Goal: Complete application form: Complete application form

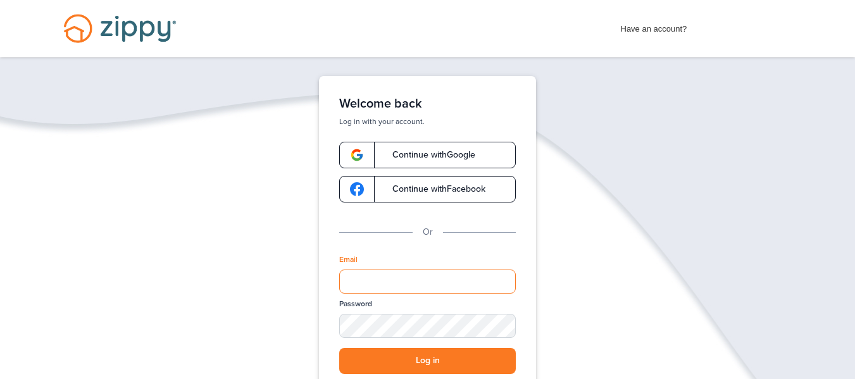
click at [465, 280] on input "Email" at bounding box center [427, 282] width 177 height 24
type input "**********"
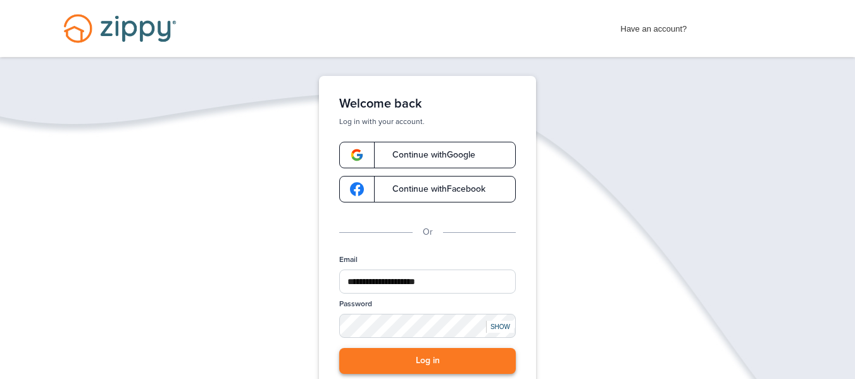
click at [450, 361] on button "Log in" at bounding box center [427, 361] width 177 height 26
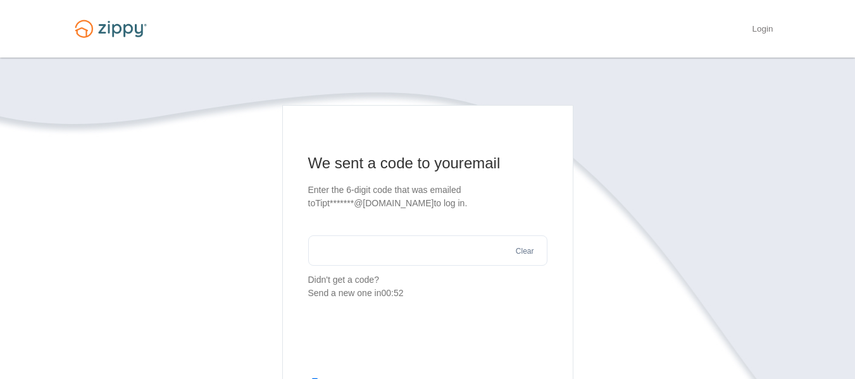
click at [421, 254] on input "text" at bounding box center [427, 250] width 239 height 30
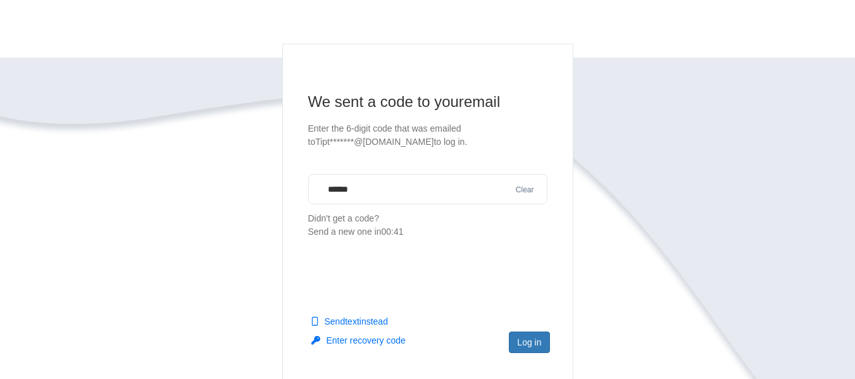
scroll to position [68, 0]
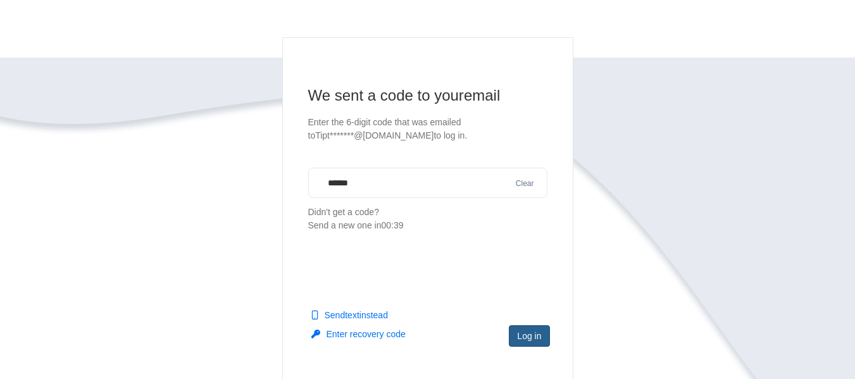
type input "******"
click at [532, 340] on button "Log in" at bounding box center [529, 336] width 40 height 22
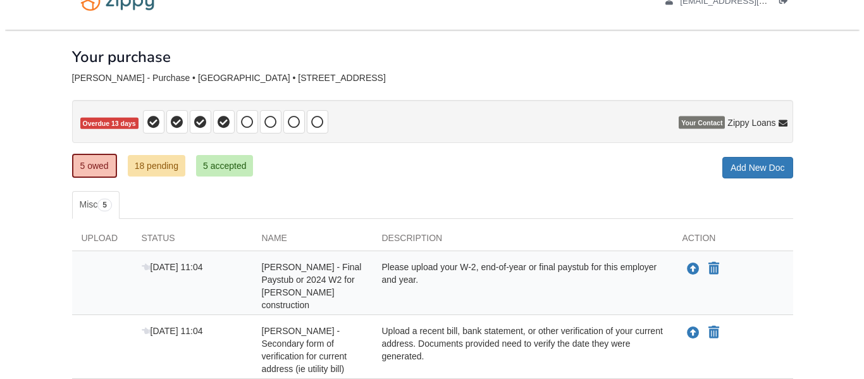
scroll to position [92, 0]
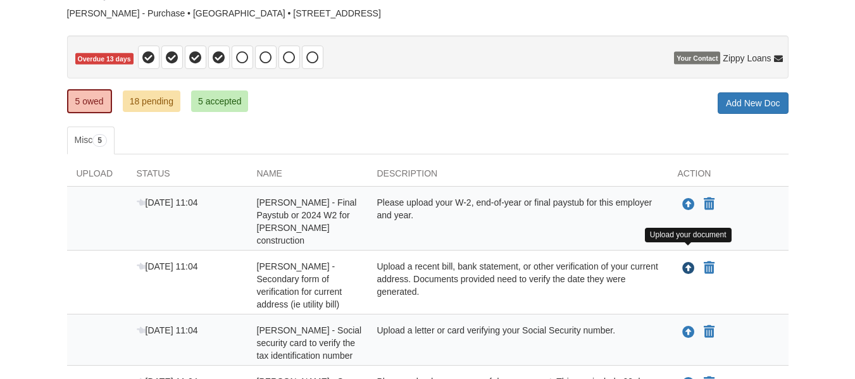
click at [687, 263] on icon "Upload Michael Schollenberger - Secondary form of verification for current addr…" at bounding box center [688, 269] width 13 height 13
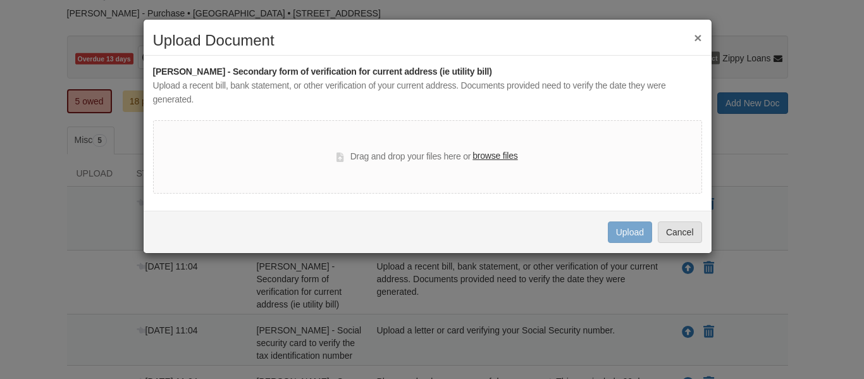
click at [490, 154] on label "browse files" at bounding box center [495, 156] width 45 height 14
click at [0, 0] on input "browse files" at bounding box center [0, 0] width 0 height 0
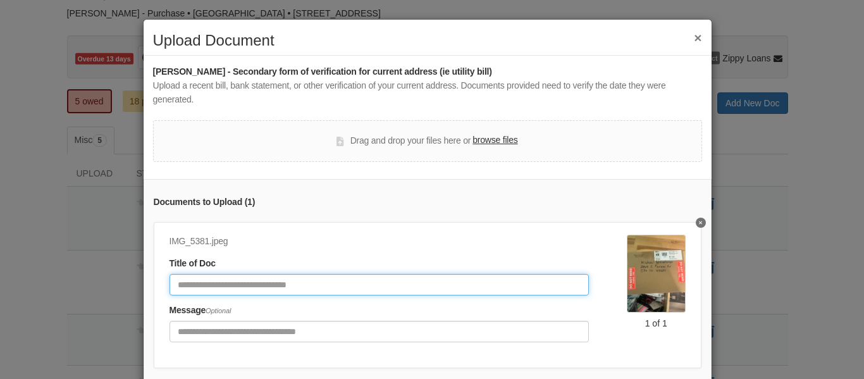
click at [318, 289] on input "Document Title" at bounding box center [380, 285] width 420 height 22
type input "****"
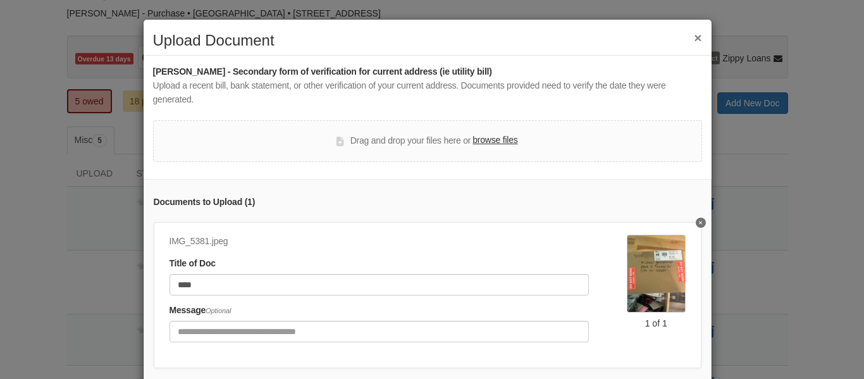
click at [501, 138] on label "browse files" at bounding box center [495, 141] width 45 height 14
click at [0, 0] on input "browse files" at bounding box center [0, 0] width 0 height 0
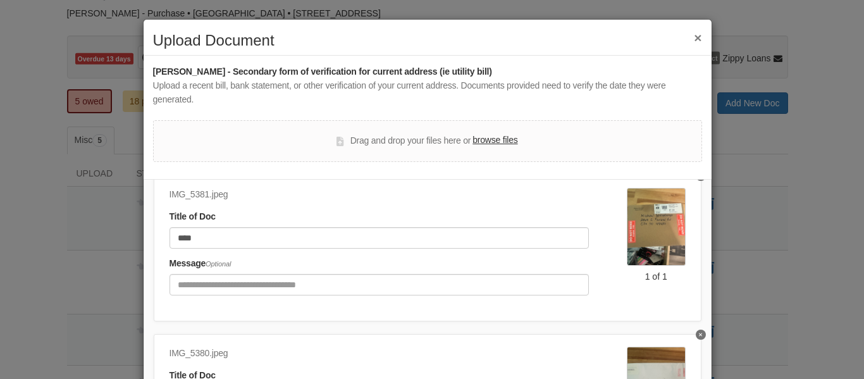
scroll to position [59, 0]
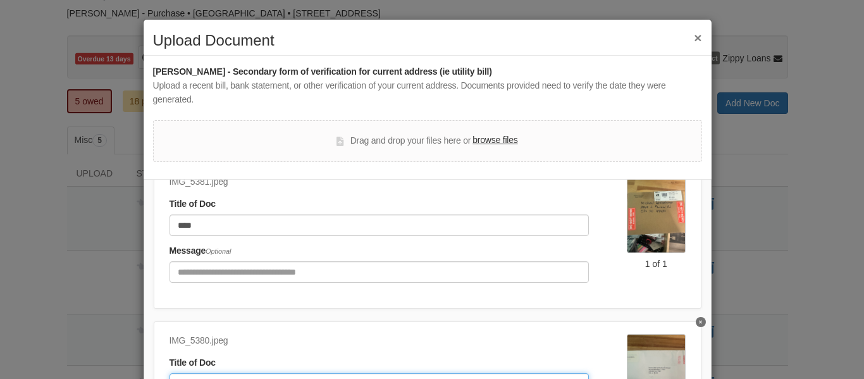
click at [297, 373] on input "Document Title" at bounding box center [380, 384] width 420 height 22
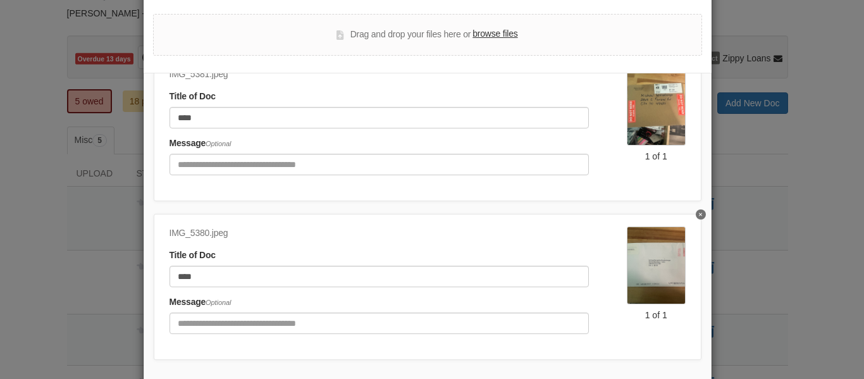
scroll to position [178, 0]
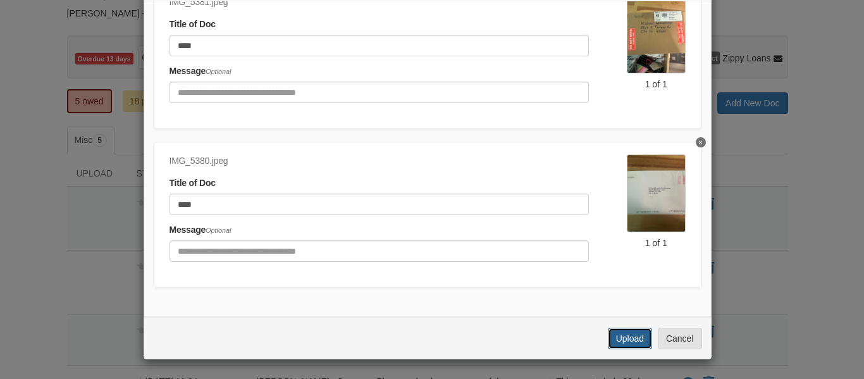
click at [627, 341] on button "Upload" at bounding box center [630, 339] width 44 height 22
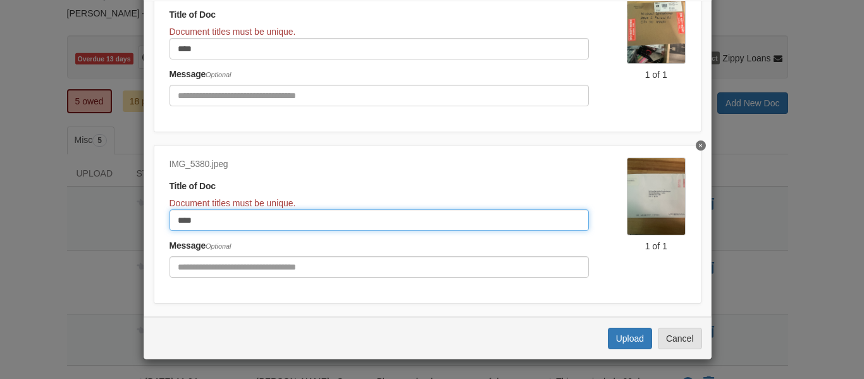
click at [261, 217] on input "****" at bounding box center [380, 220] width 420 height 22
type input "*"
type input "******"
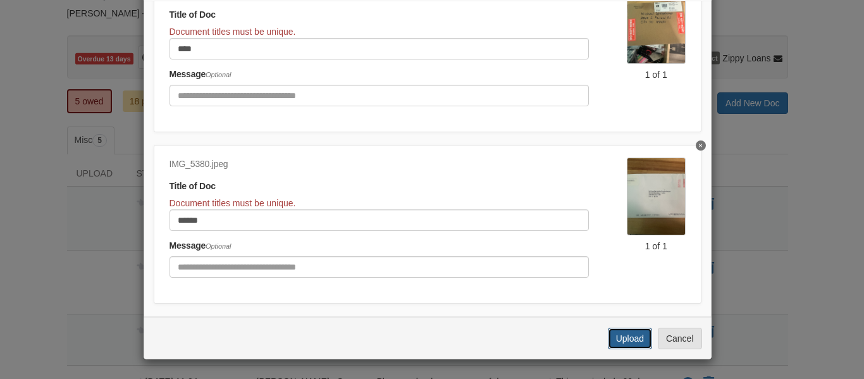
click at [622, 341] on button "Upload" at bounding box center [630, 339] width 44 height 22
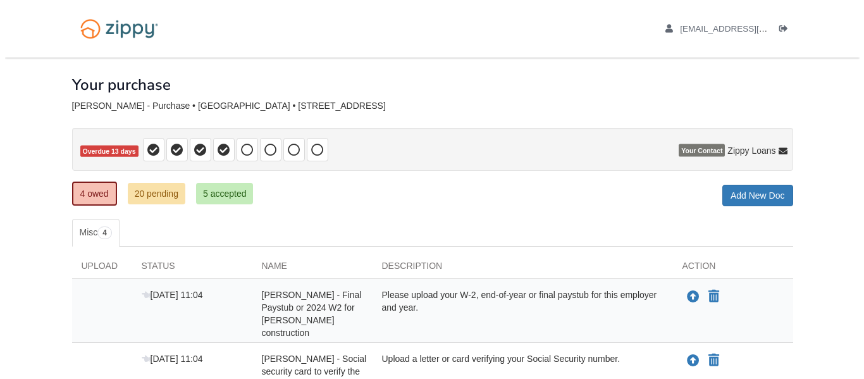
scroll to position [94, 0]
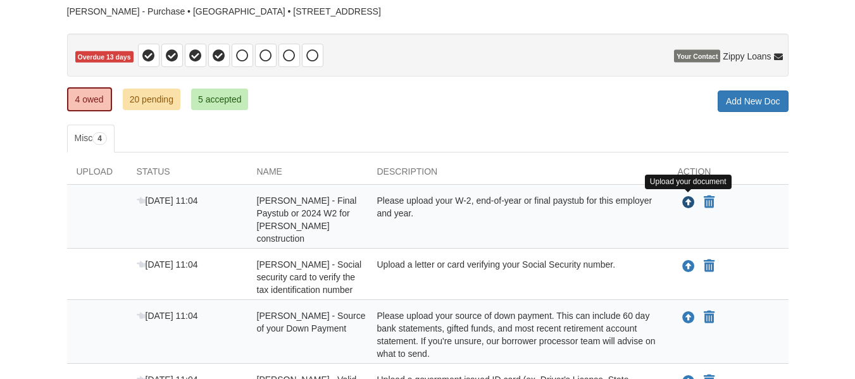
click at [690, 203] on icon "Upload Michael Schollenberger - Final Paystub or 2024 W2 for Toebe construction" at bounding box center [688, 203] width 13 height 13
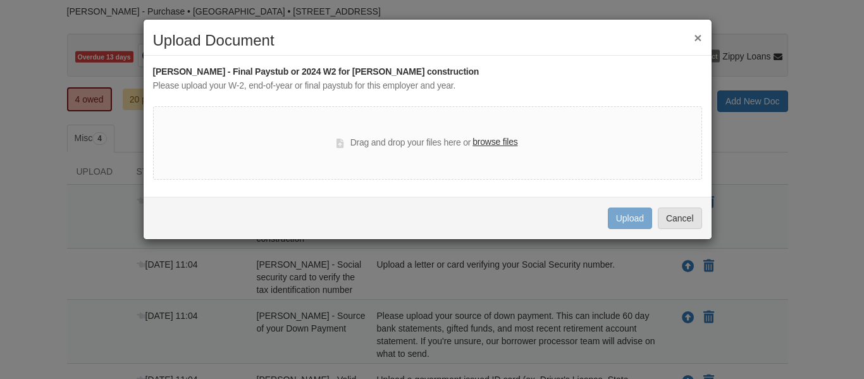
click at [490, 142] on label "browse files" at bounding box center [495, 142] width 45 height 14
click at [0, 0] on input "browse files" at bounding box center [0, 0] width 0 height 0
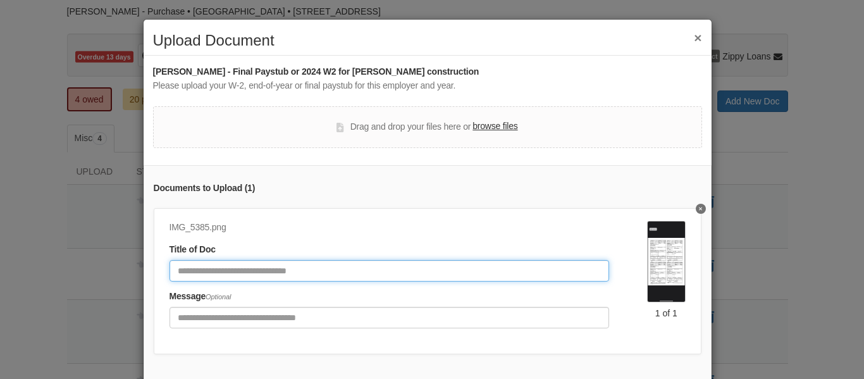
click at [311, 273] on input "Document Title" at bounding box center [390, 271] width 440 height 22
type input "**********"
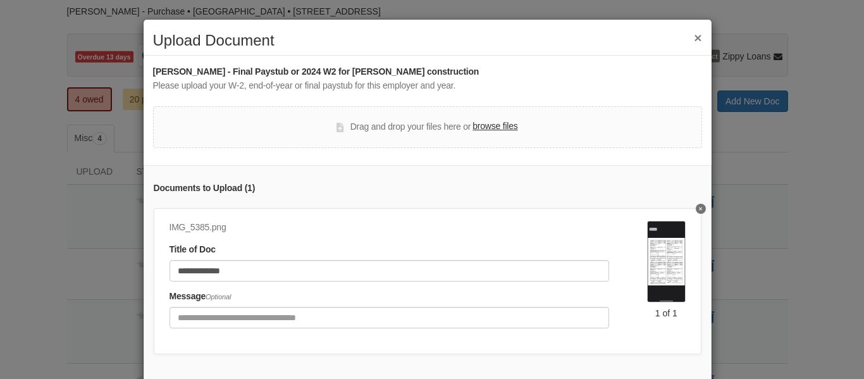
scroll to position [76, 0]
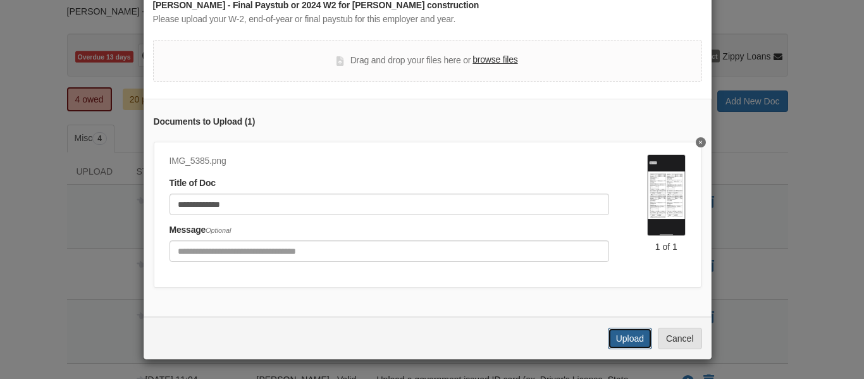
click at [623, 334] on button "Upload" at bounding box center [630, 339] width 44 height 22
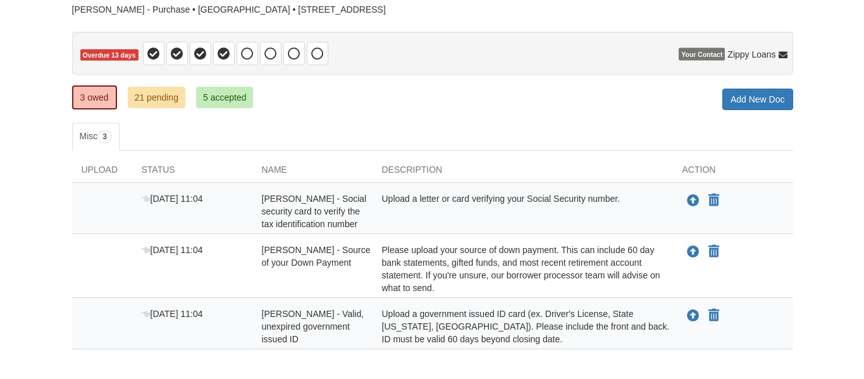
scroll to position [96, 0]
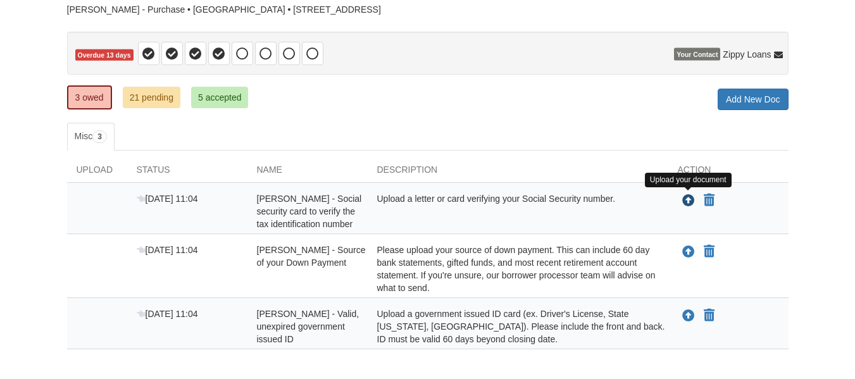
click at [688, 201] on icon "Upload Michael Schollenberger - Social security card to verify the tax identifi…" at bounding box center [688, 201] width 13 height 13
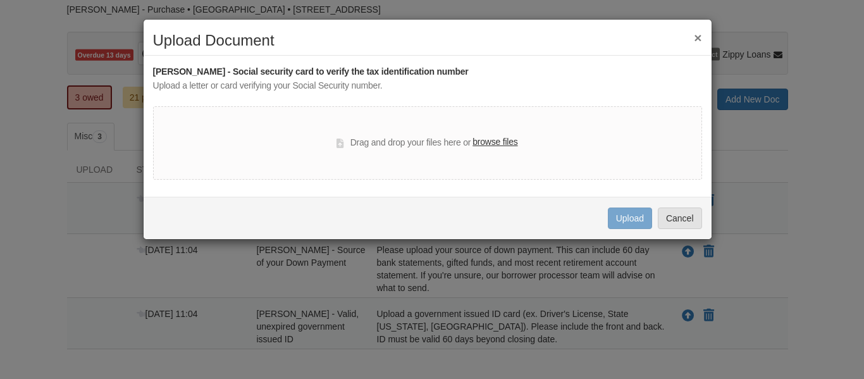
click at [509, 143] on label "browse files" at bounding box center [495, 142] width 45 height 14
click at [0, 0] on input "browse files" at bounding box center [0, 0] width 0 height 0
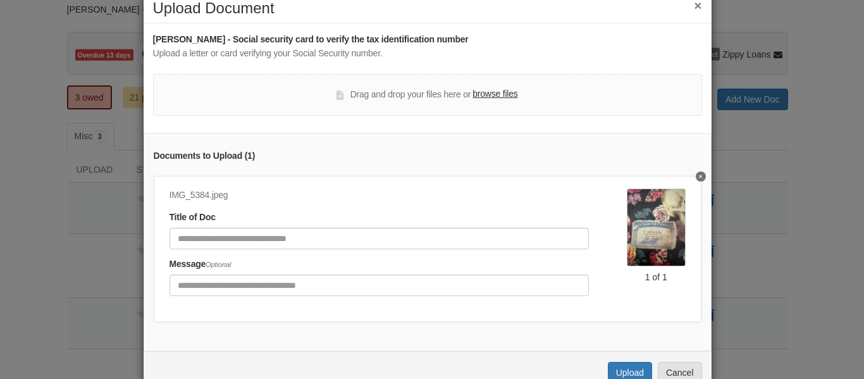
scroll to position [56, 0]
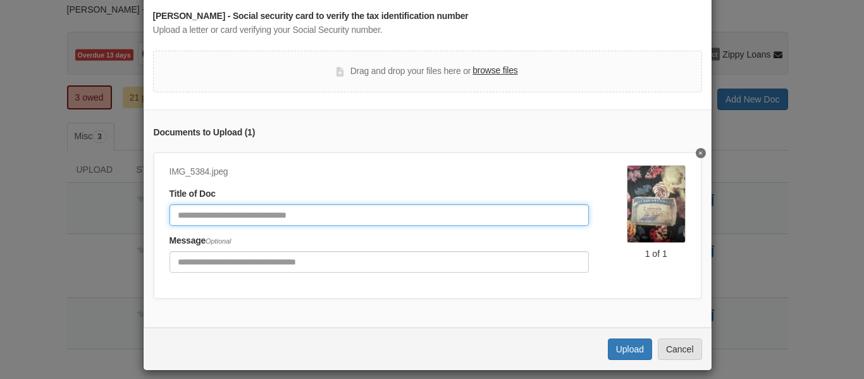
click at [472, 209] on input "Document Title" at bounding box center [380, 215] width 420 height 22
type input "*"
type input "**********"
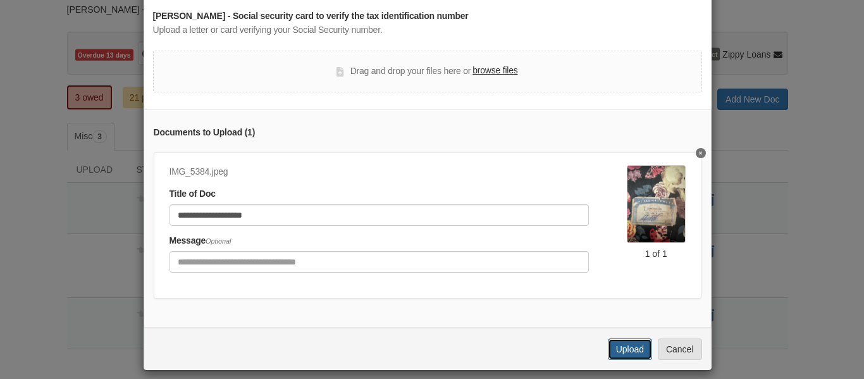
click at [619, 360] on button "Upload" at bounding box center [630, 350] width 44 height 22
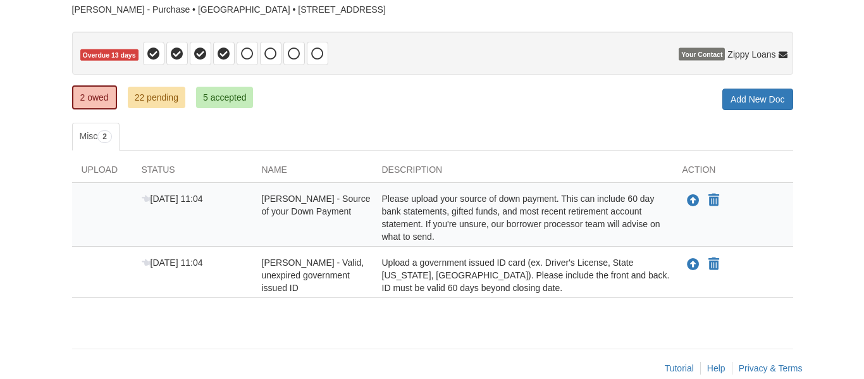
scroll to position [96, 0]
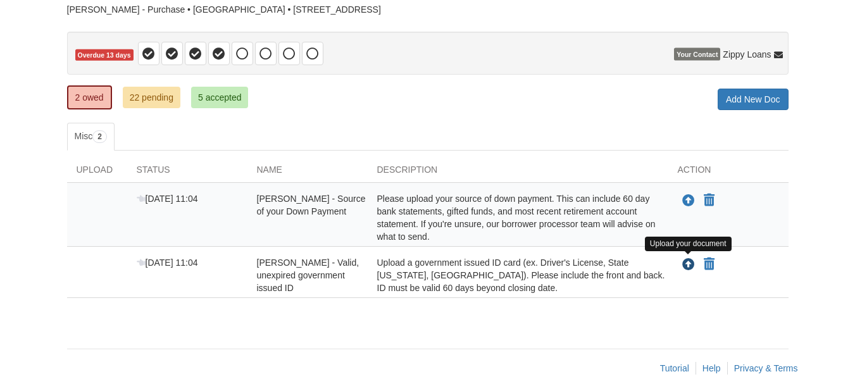
click at [689, 261] on icon "Upload Michael Schollenberger - Valid, unexpired government issued ID" at bounding box center [688, 265] width 13 height 13
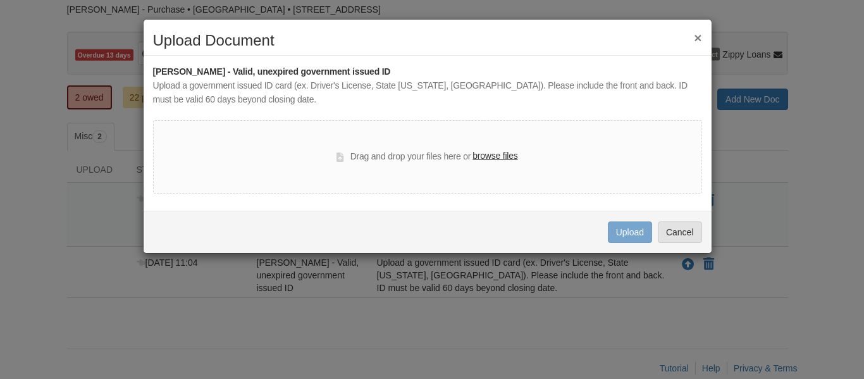
click at [487, 156] on label "browse files" at bounding box center [495, 156] width 45 height 14
click at [0, 0] on input "browse files" at bounding box center [0, 0] width 0 height 0
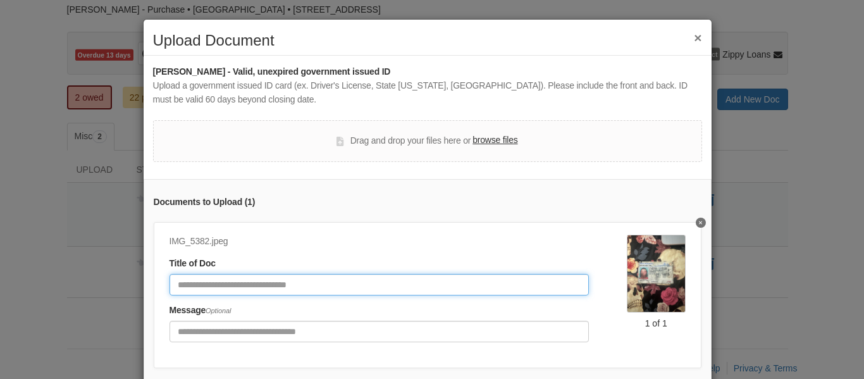
click at [323, 290] on input "Document Title" at bounding box center [380, 285] width 420 height 22
type input "**********"
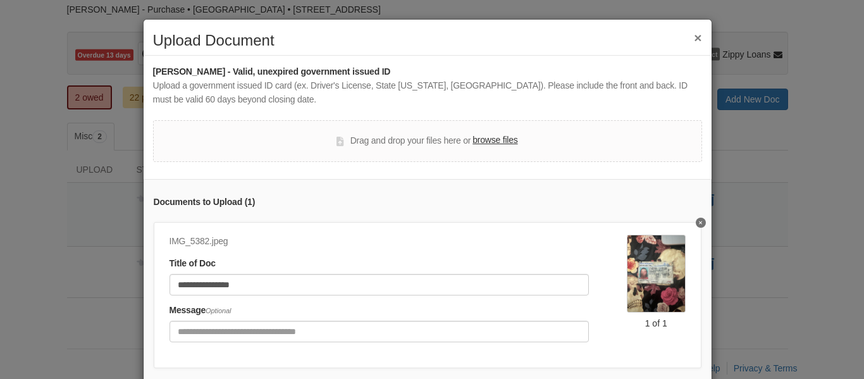
click at [486, 141] on label "browse files" at bounding box center [495, 141] width 45 height 14
click at [0, 0] on input "browse files" at bounding box center [0, 0] width 0 height 0
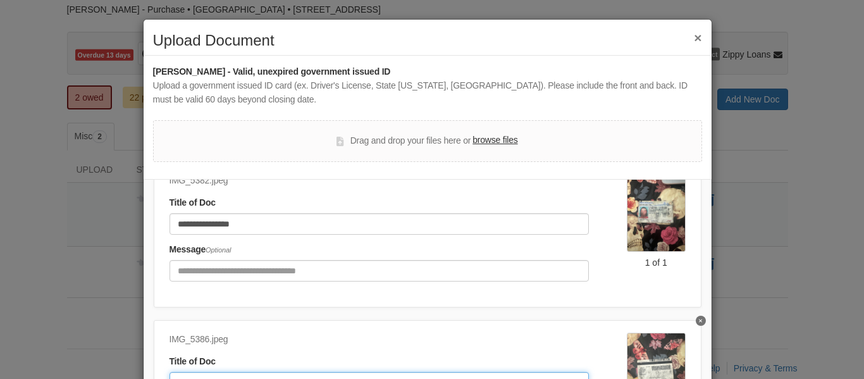
click at [273, 372] on input "Document Title" at bounding box center [380, 383] width 420 height 22
type input "**********"
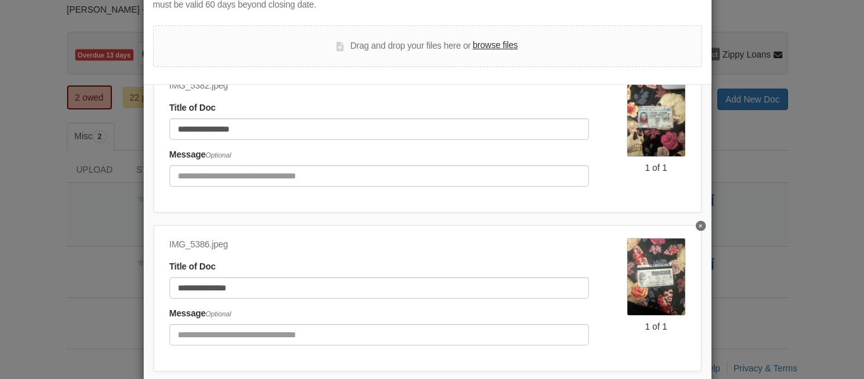
scroll to position [166, 0]
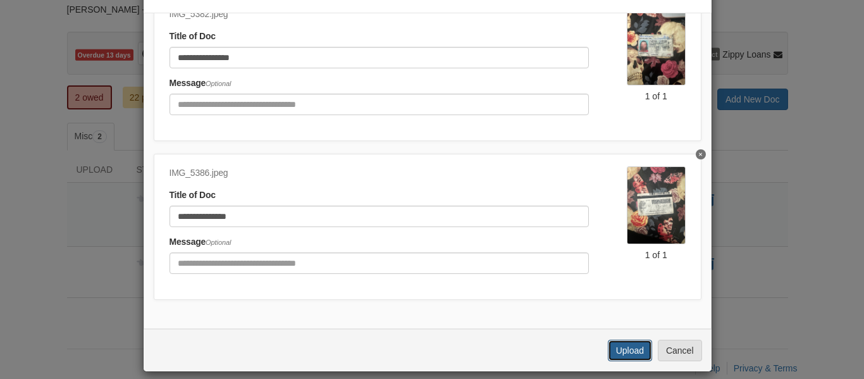
click at [625, 349] on button "Upload" at bounding box center [630, 351] width 44 height 22
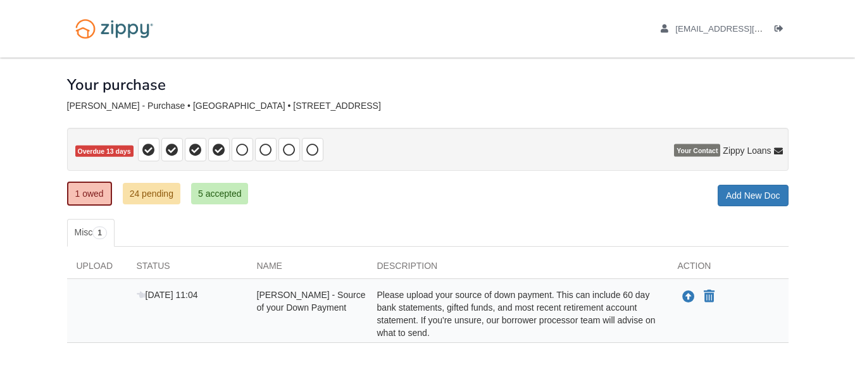
scroll to position [66, 0]
